Goal: Task Accomplishment & Management: Manage account settings

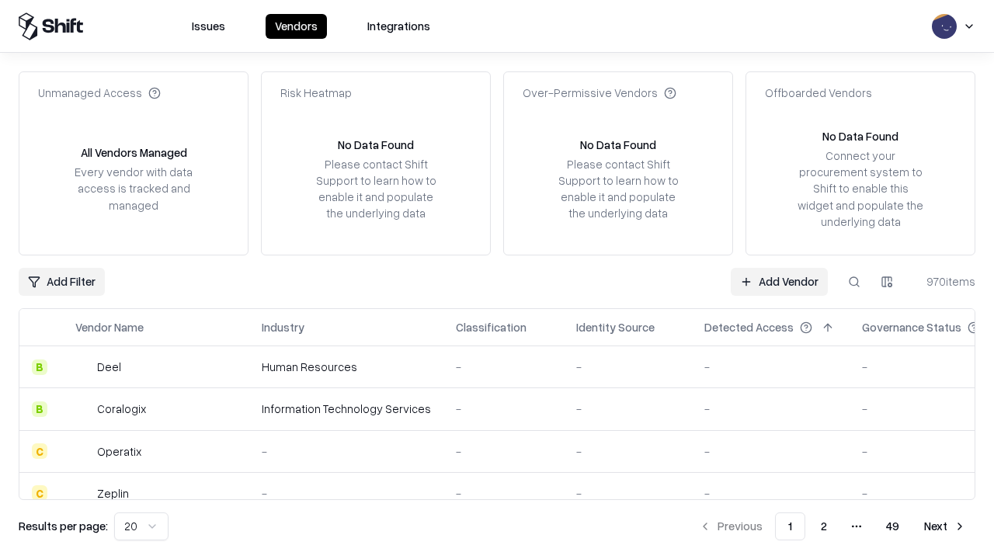
click at [779, 281] on link "Add Vendor" at bounding box center [779, 282] width 97 height 28
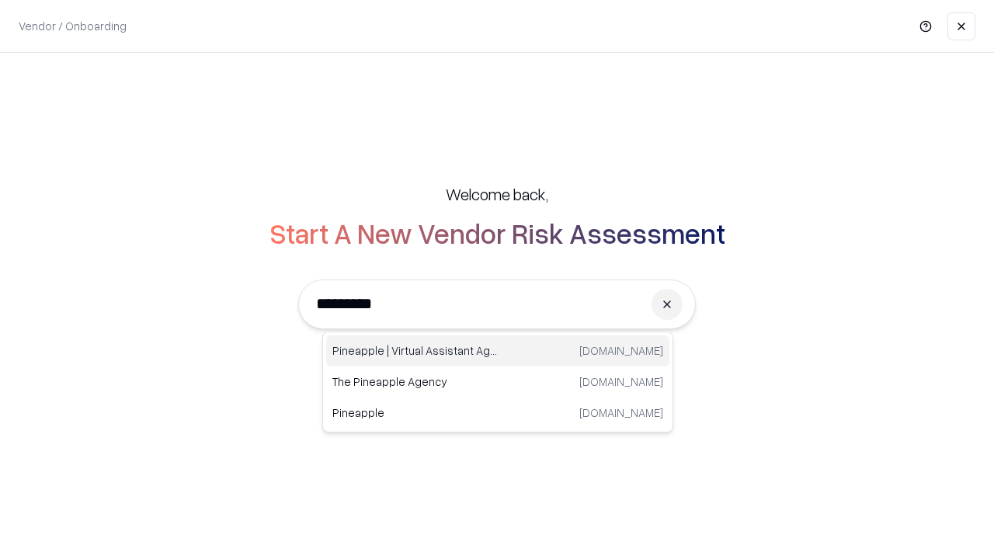
click at [498, 351] on div "Pineapple | Virtual Assistant Agency trypineapple.com" at bounding box center [497, 351] width 343 height 31
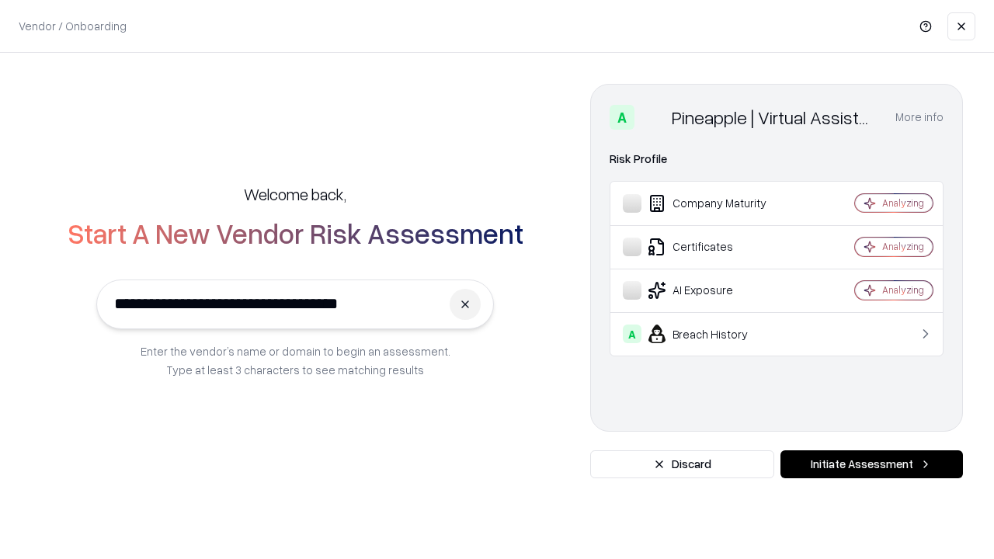
type input "**********"
click at [872, 465] on button "Initiate Assessment" at bounding box center [872, 465] width 183 height 28
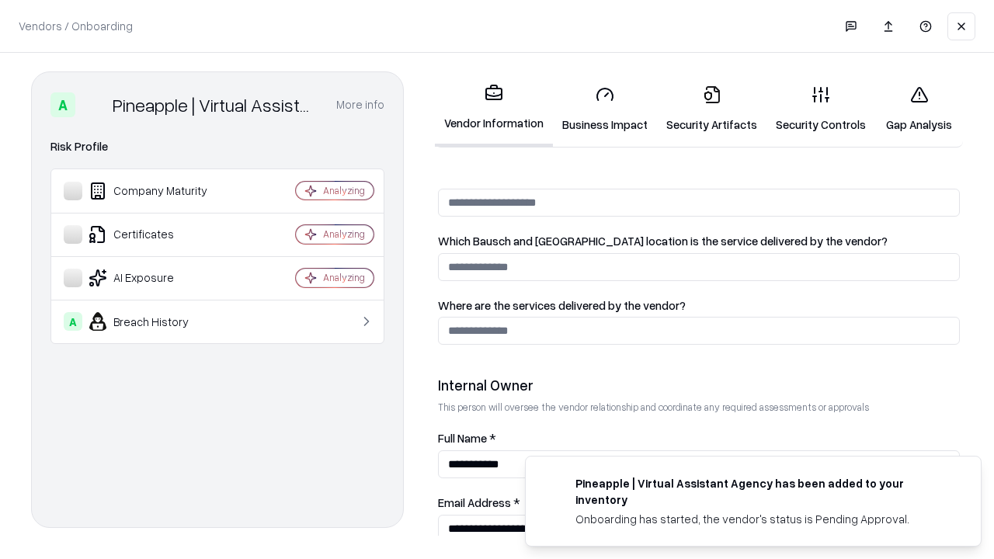
scroll to position [805, 0]
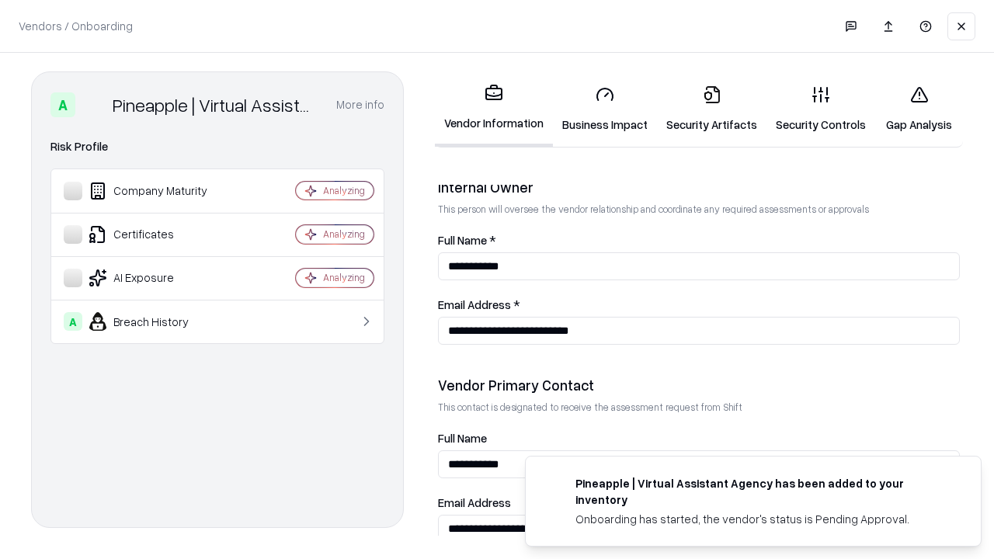
click at [605, 109] on link "Business Impact" at bounding box center [605, 109] width 104 height 72
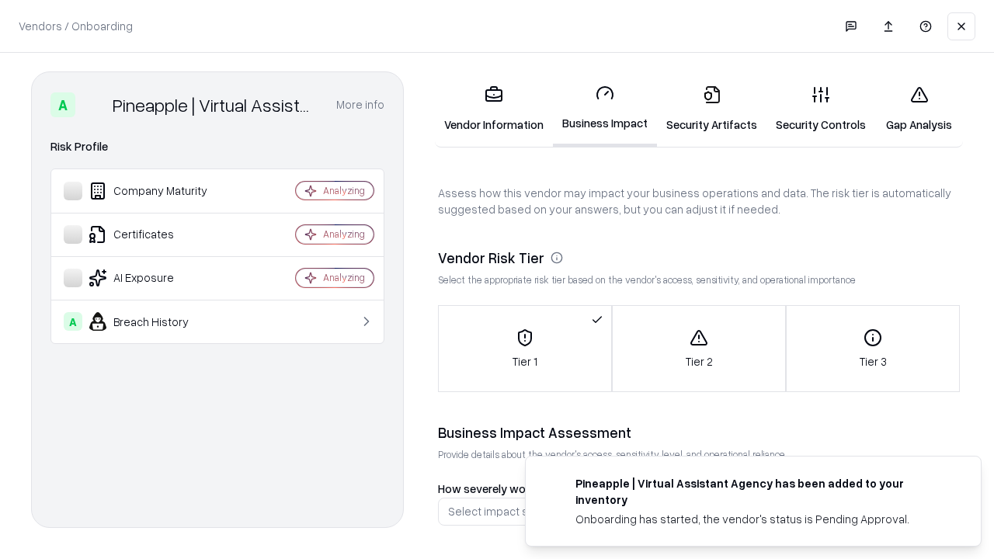
click at [712, 109] on link "Security Artifacts" at bounding box center [712, 109] width 110 height 72
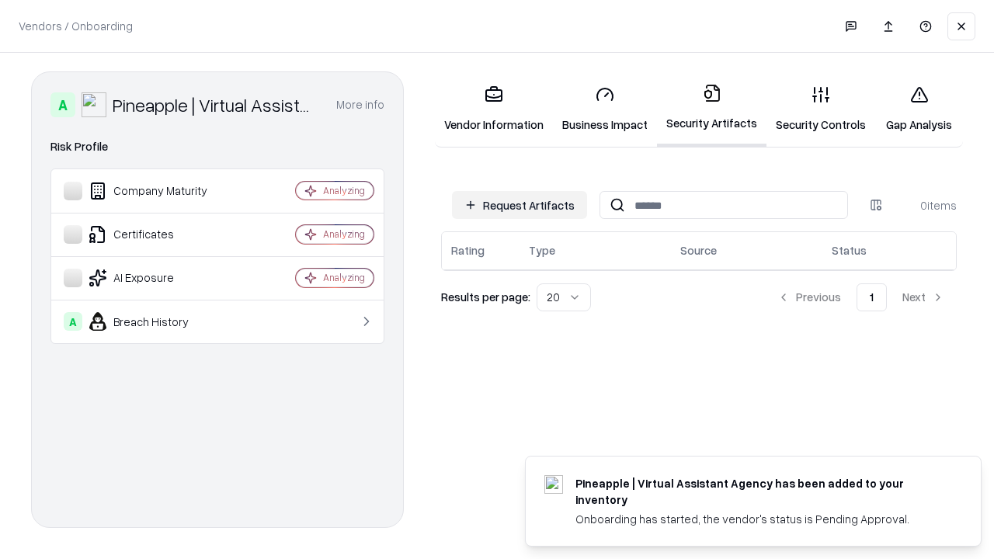
click at [520, 205] on button "Request Artifacts" at bounding box center [519, 205] width 135 height 28
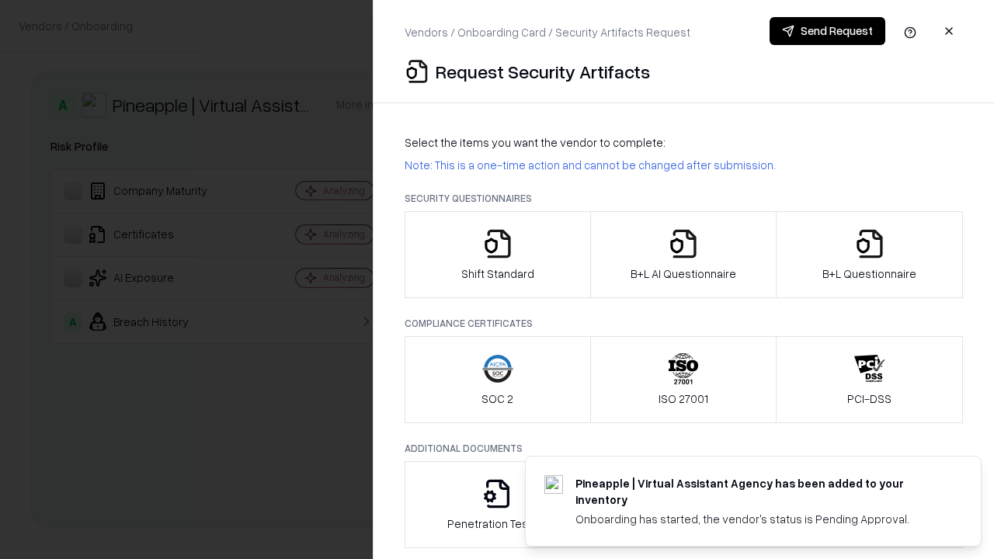
click at [497, 255] on icon "button" at bounding box center [497, 243] width 31 height 31
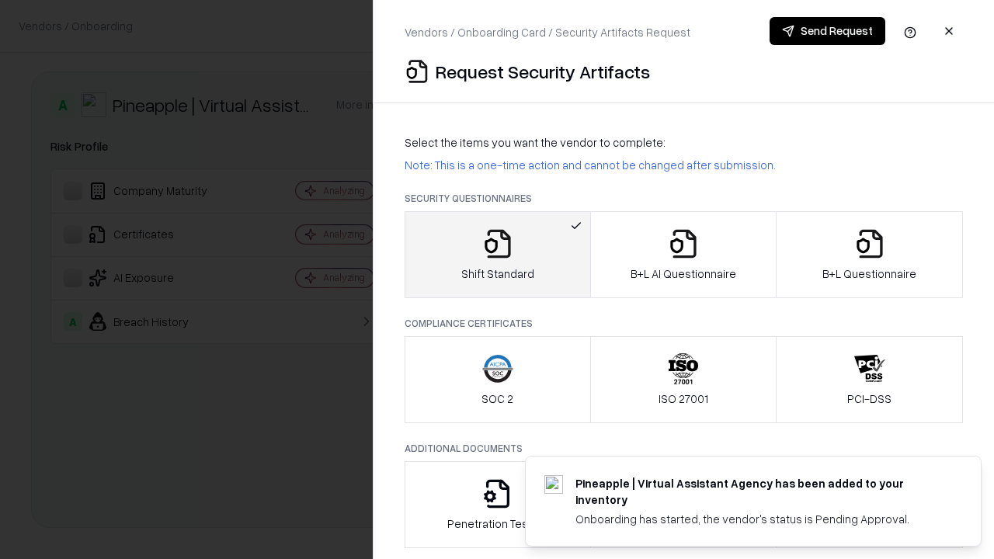
click at [827, 31] on button "Send Request" at bounding box center [828, 31] width 116 height 28
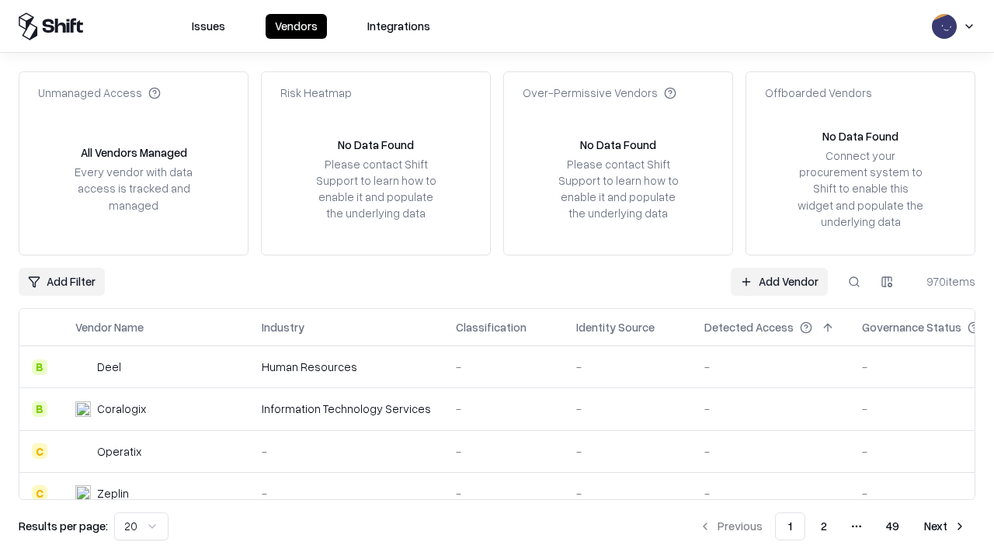
click at [854, 281] on button at bounding box center [854, 282] width 28 height 28
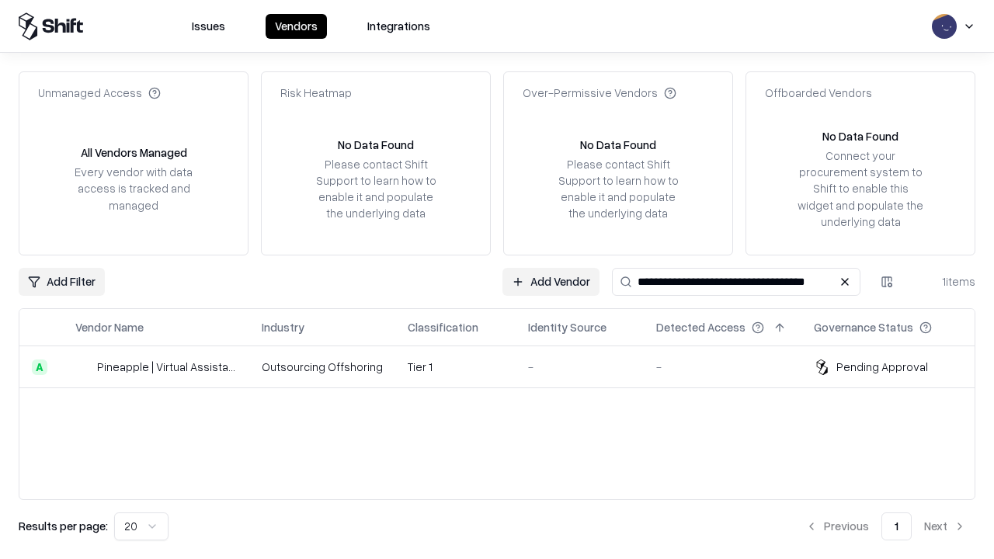
type input "**********"
click at [506, 367] on td "Tier 1" at bounding box center [455, 367] width 120 height 42
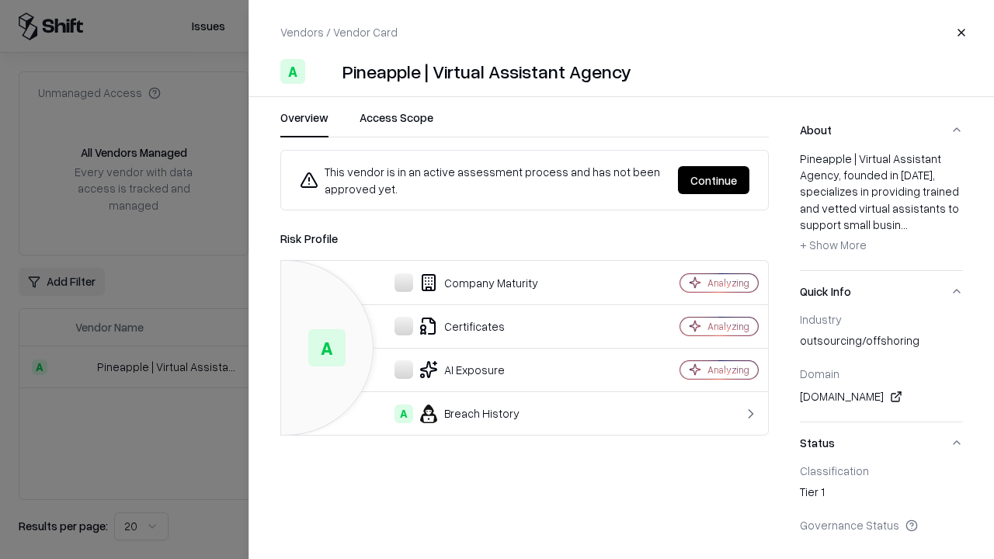
click at [714, 180] on button "Continue" at bounding box center [713, 180] width 71 height 28
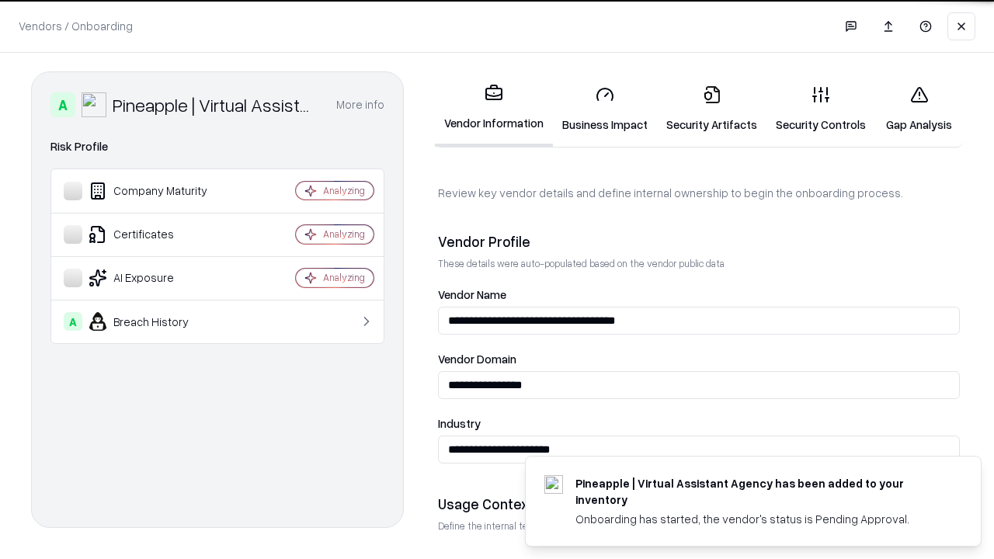
click at [712, 109] on link "Security Artifacts" at bounding box center [712, 109] width 110 height 72
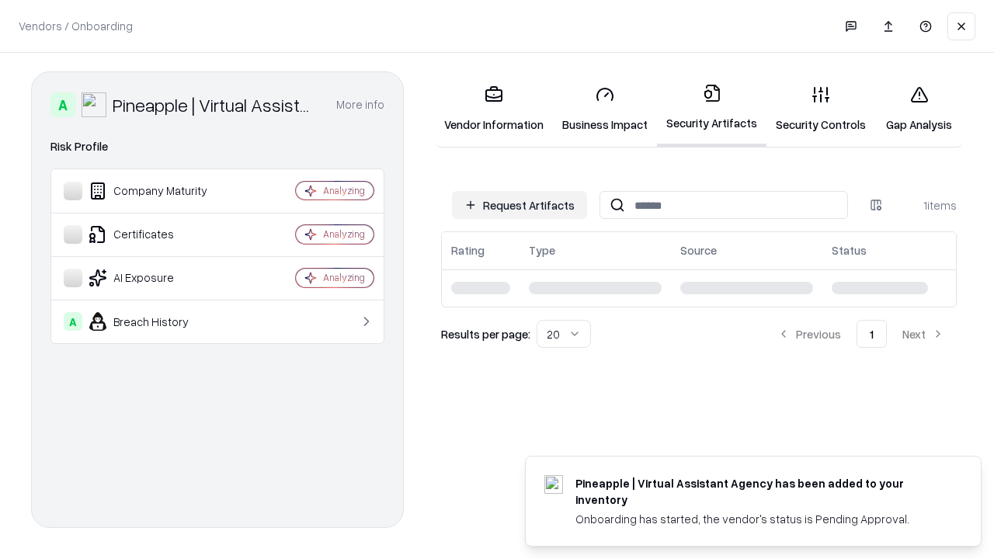
click at [821, 109] on link "Security Controls" at bounding box center [821, 109] width 109 height 72
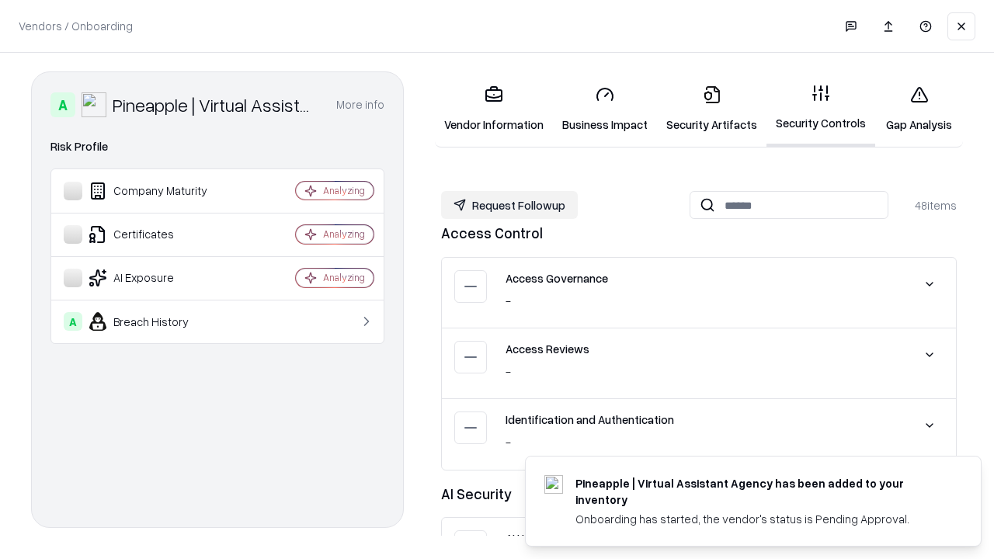
click at [510, 205] on button "Request Followup" at bounding box center [509, 205] width 137 height 28
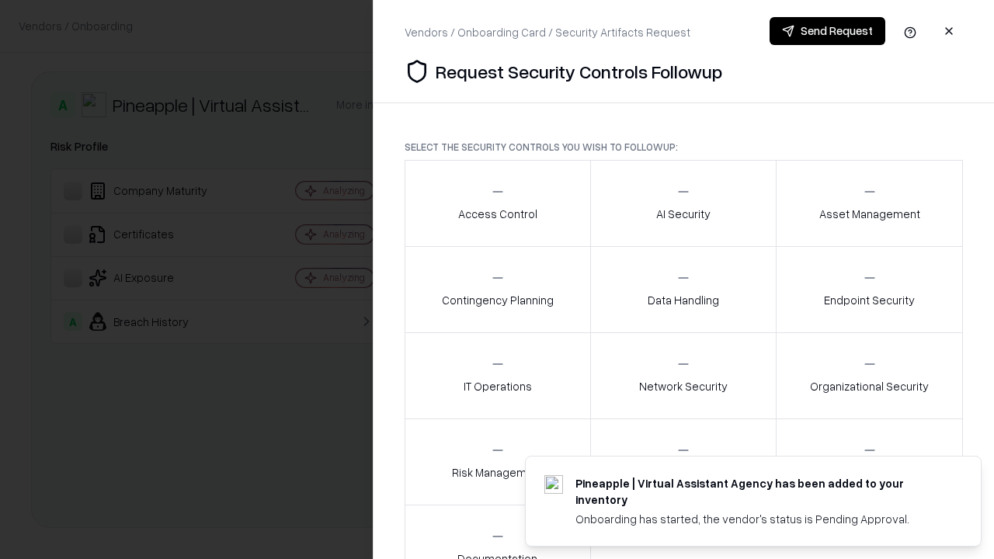
click at [497, 204] on div "Access Control" at bounding box center [497, 203] width 79 height 38
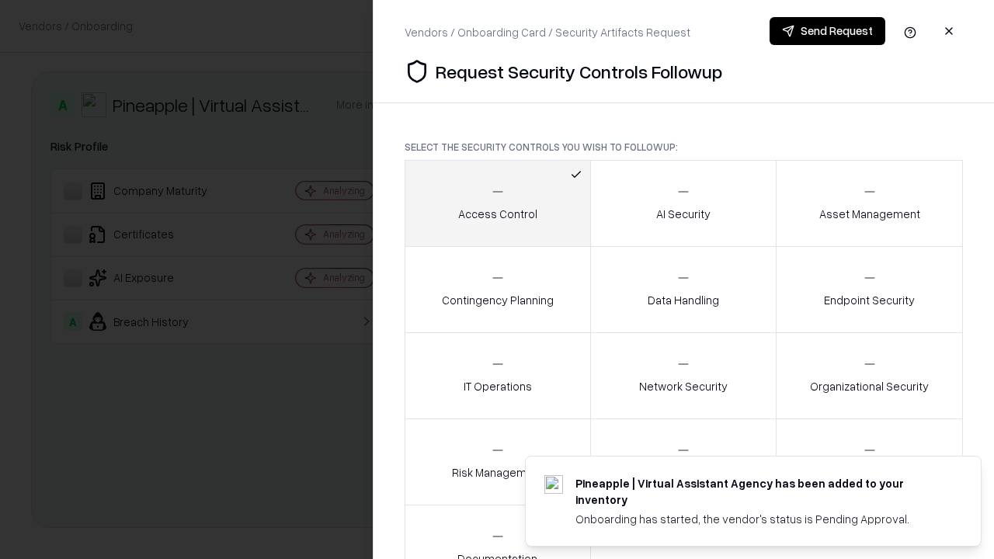
click at [827, 31] on button "Send Request" at bounding box center [828, 31] width 116 height 28
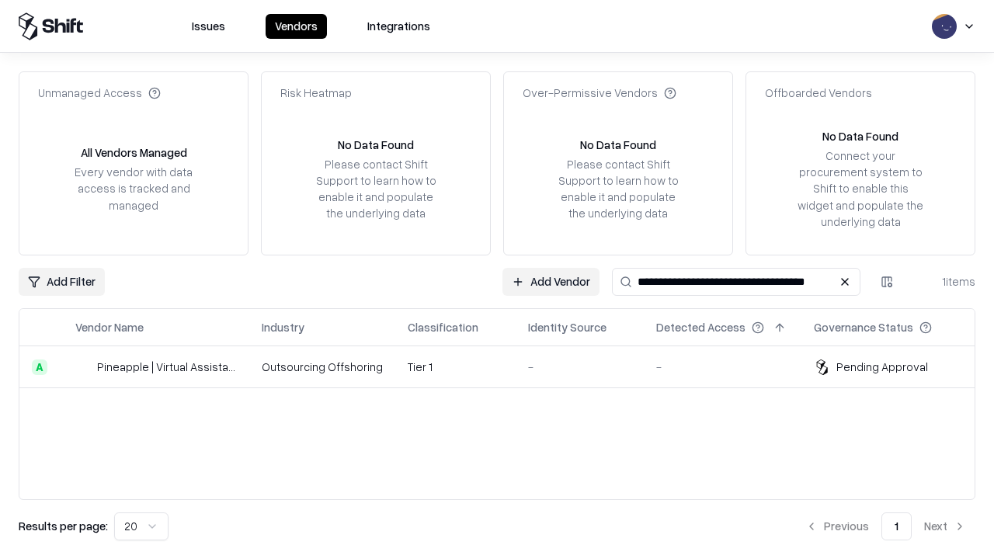
type input "**********"
click at [506, 367] on td "Tier 1" at bounding box center [455, 367] width 120 height 42
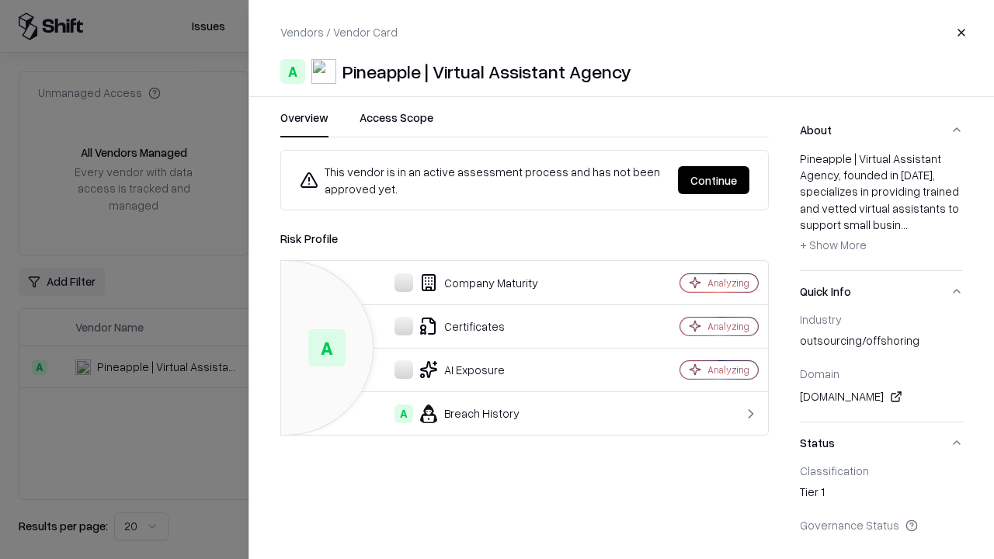
click at [714, 180] on button "Continue" at bounding box center [713, 180] width 71 height 28
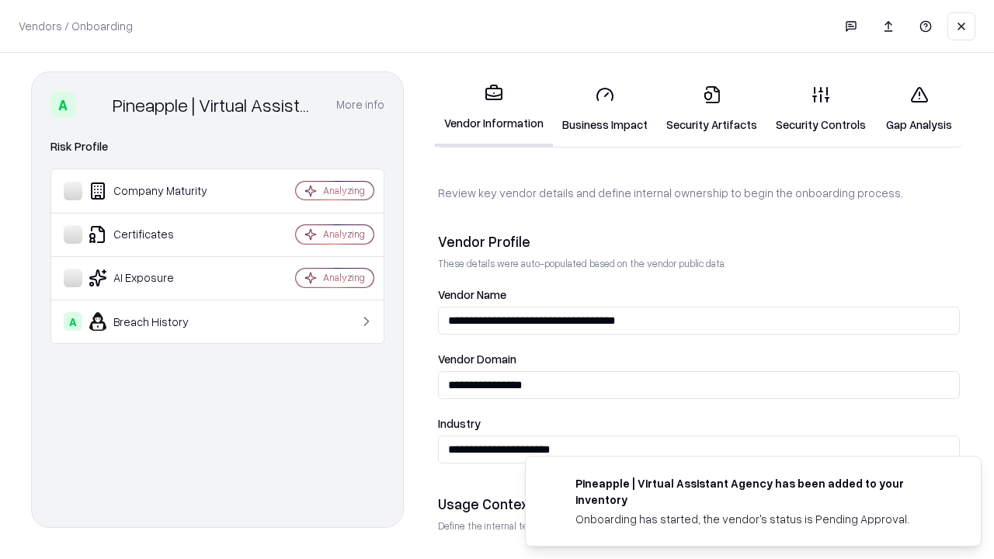
click at [919, 109] on link "Gap Analysis" at bounding box center [919, 109] width 88 height 72
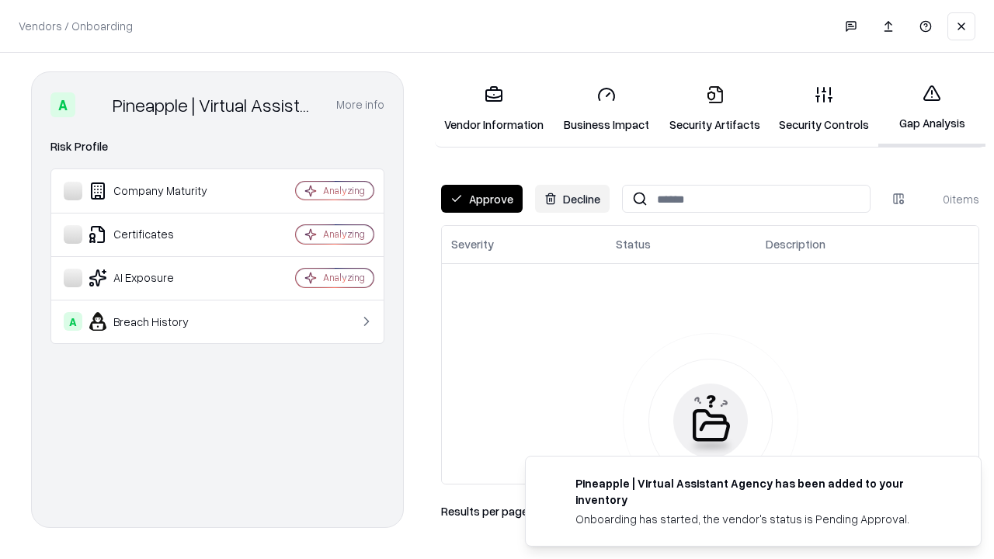
click at [482, 199] on button "Approve" at bounding box center [482, 199] width 82 height 28
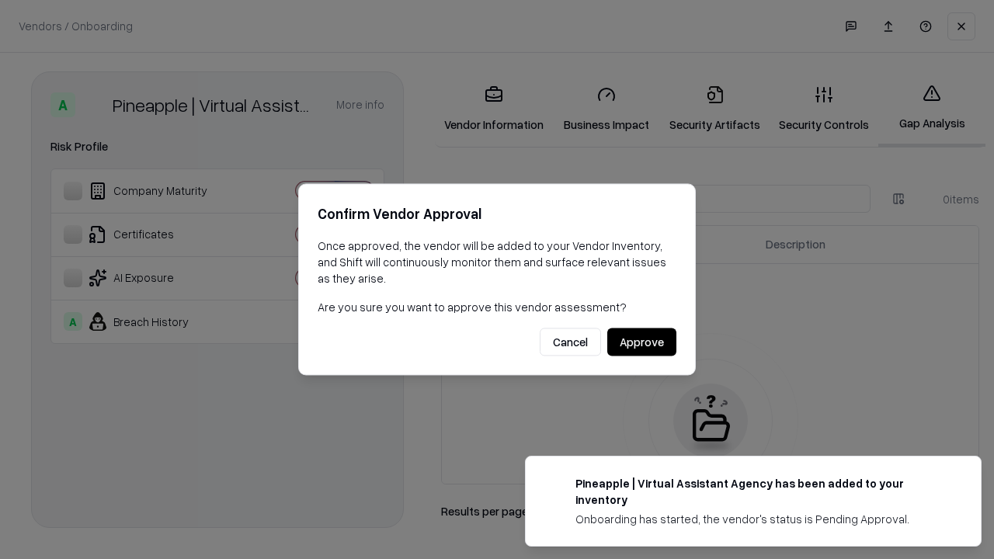
click at [642, 342] on button "Approve" at bounding box center [641, 343] width 69 height 28
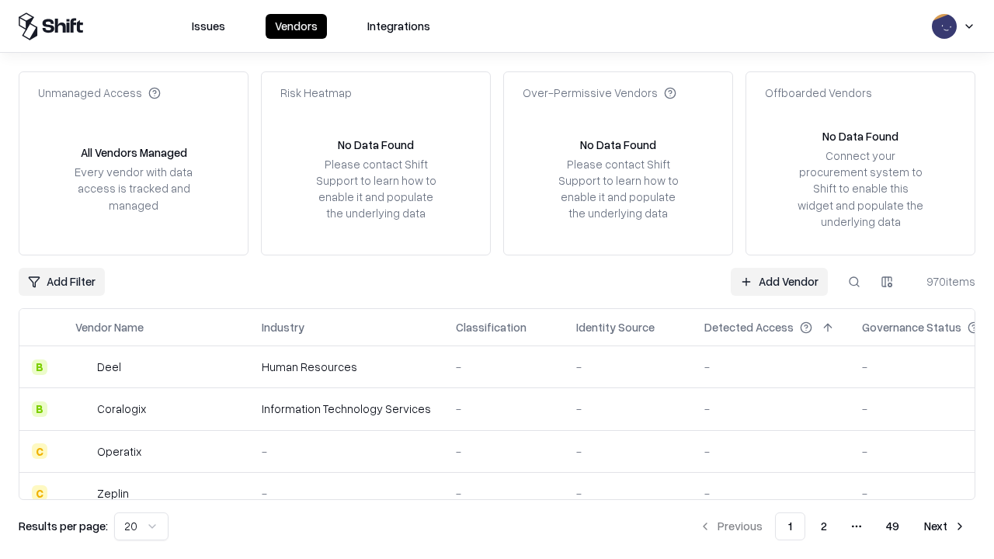
type input "**********"
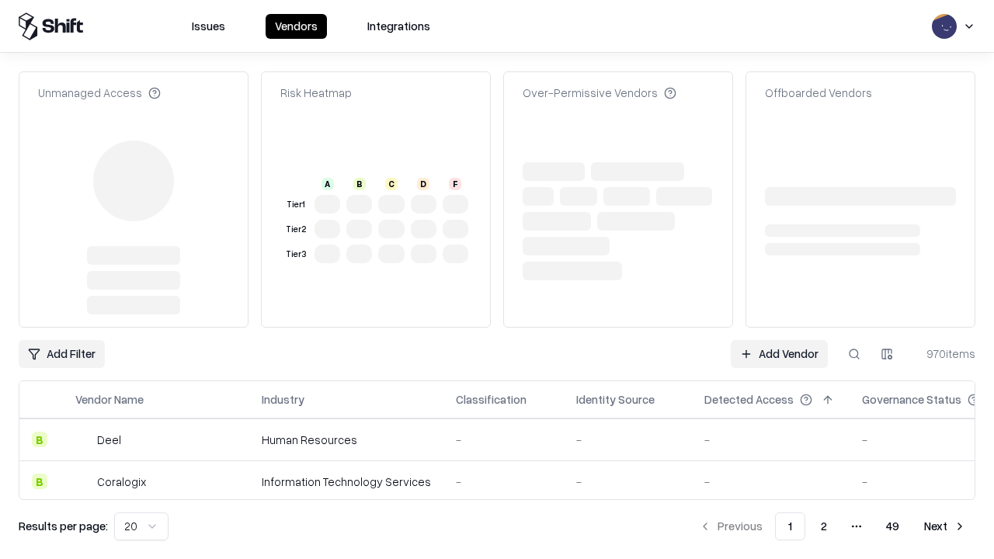
click at [779, 340] on link "Add Vendor" at bounding box center [779, 354] width 97 height 28
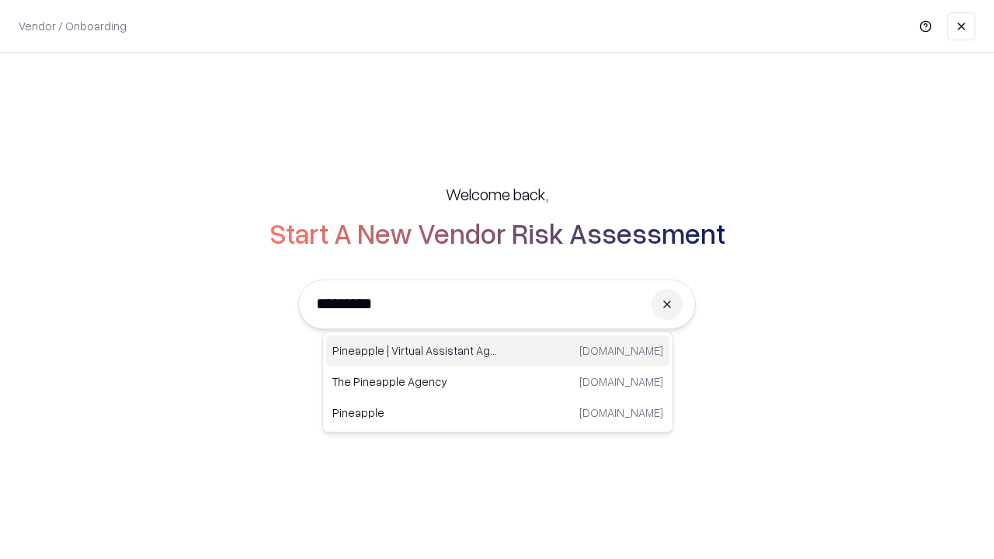
click at [498, 351] on div "Pineapple | Virtual Assistant Agency trypineapple.com" at bounding box center [497, 351] width 343 height 31
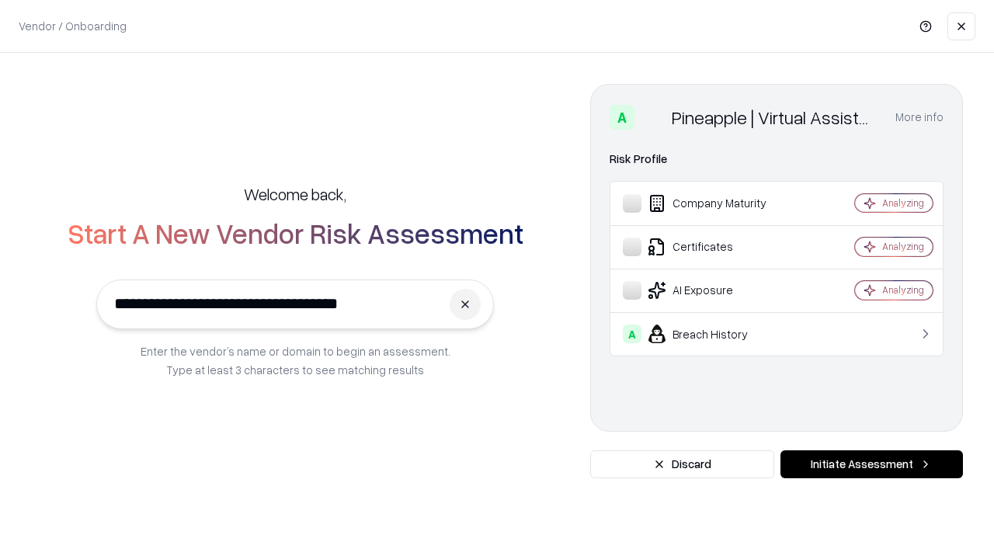
type input "**********"
click at [872, 465] on button "Initiate Assessment" at bounding box center [872, 465] width 183 height 28
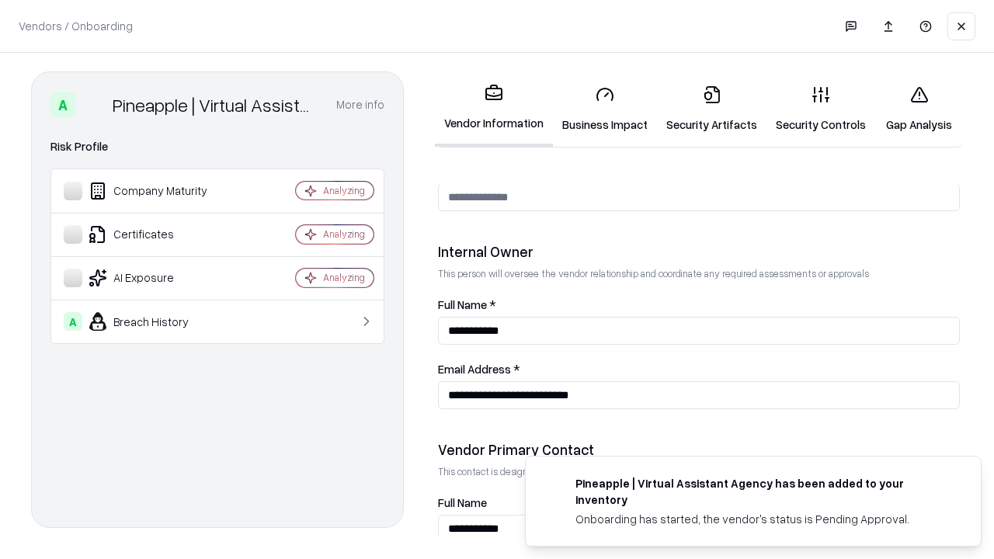
scroll to position [805, 0]
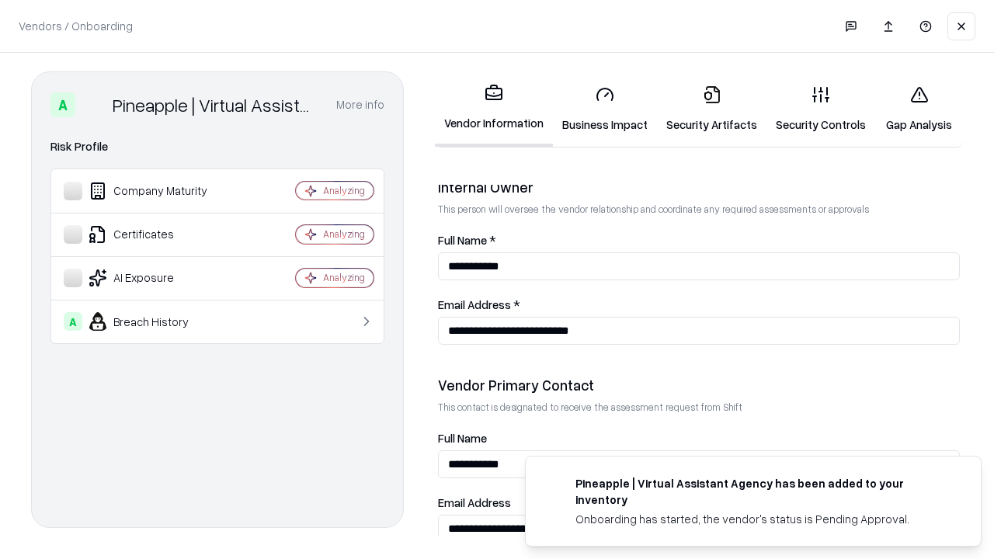
click at [919, 109] on link "Gap Analysis" at bounding box center [919, 109] width 88 height 72
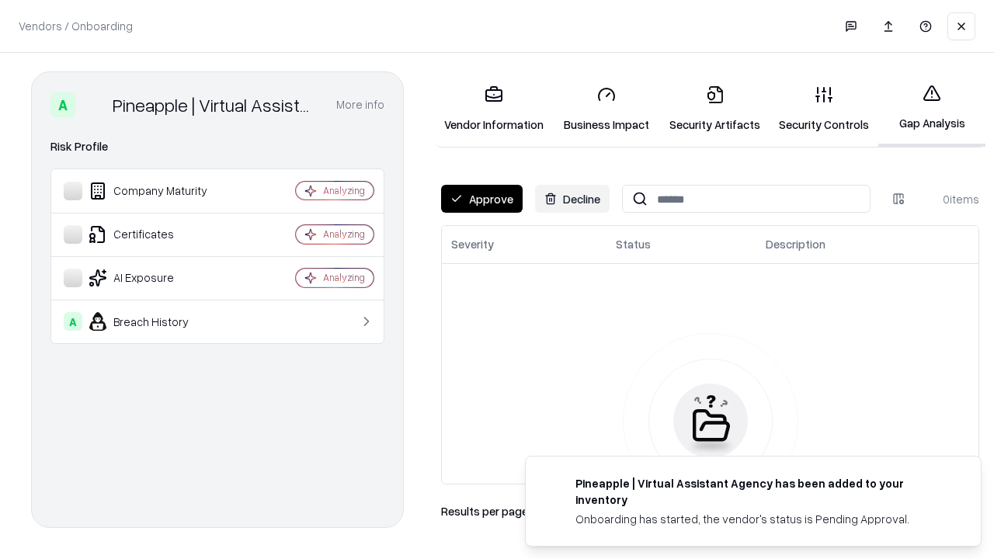
click at [482, 199] on button "Approve" at bounding box center [482, 199] width 82 height 28
